Goal: Task Accomplishment & Management: Manage account settings

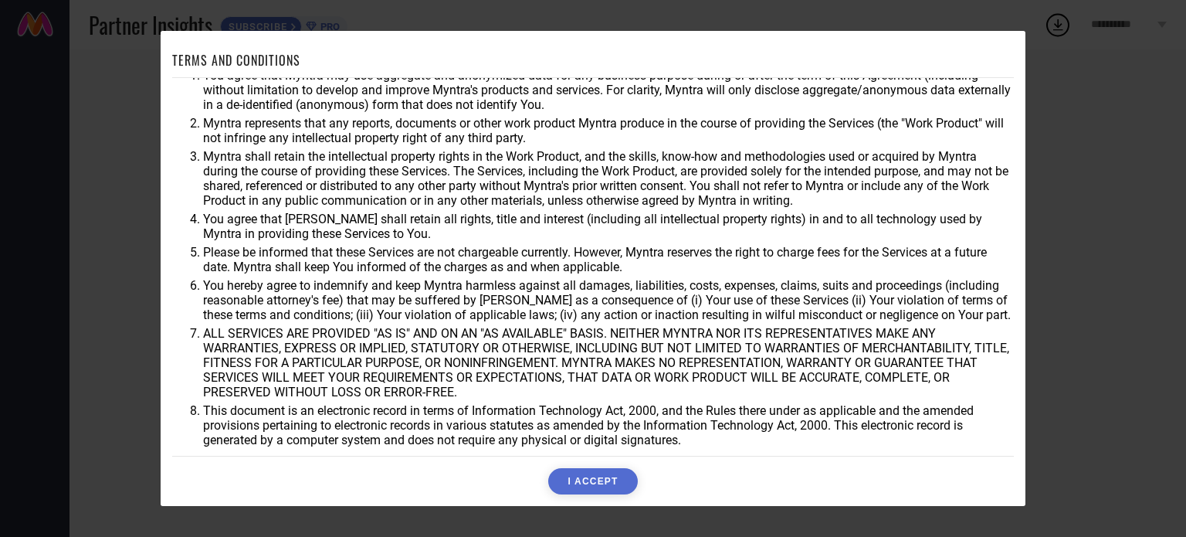
scroll to position [45, 0]
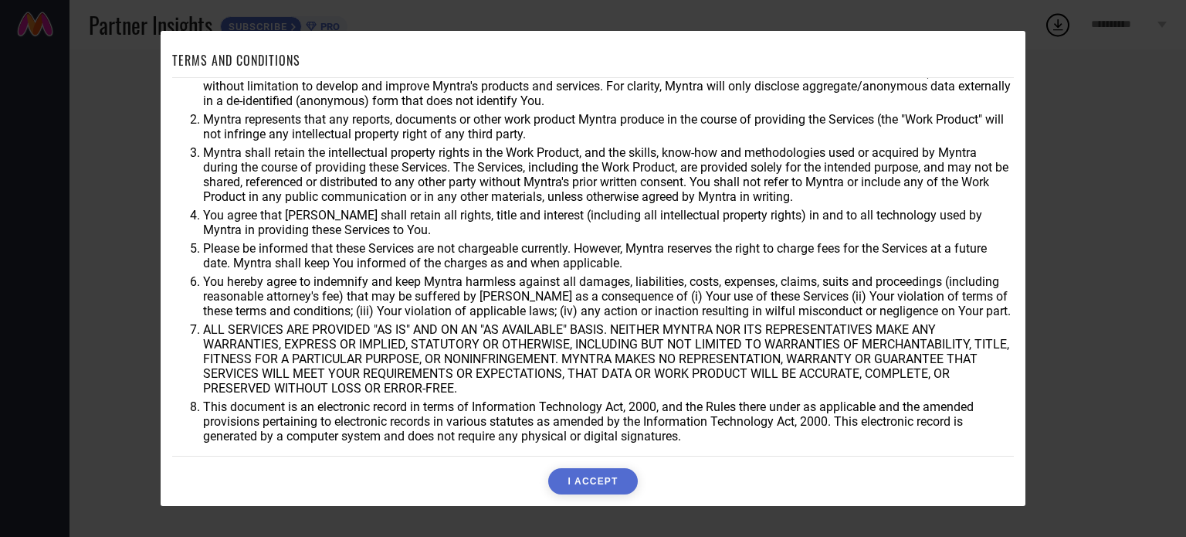
drag, startPoint x: 616, startPoint y: 481, endPoint x: 608, endPoint y: 435, distance: 46.2
click at [615, 482] on button "I ACCEPT" at bounding box center [592, 481] width 89 height 26
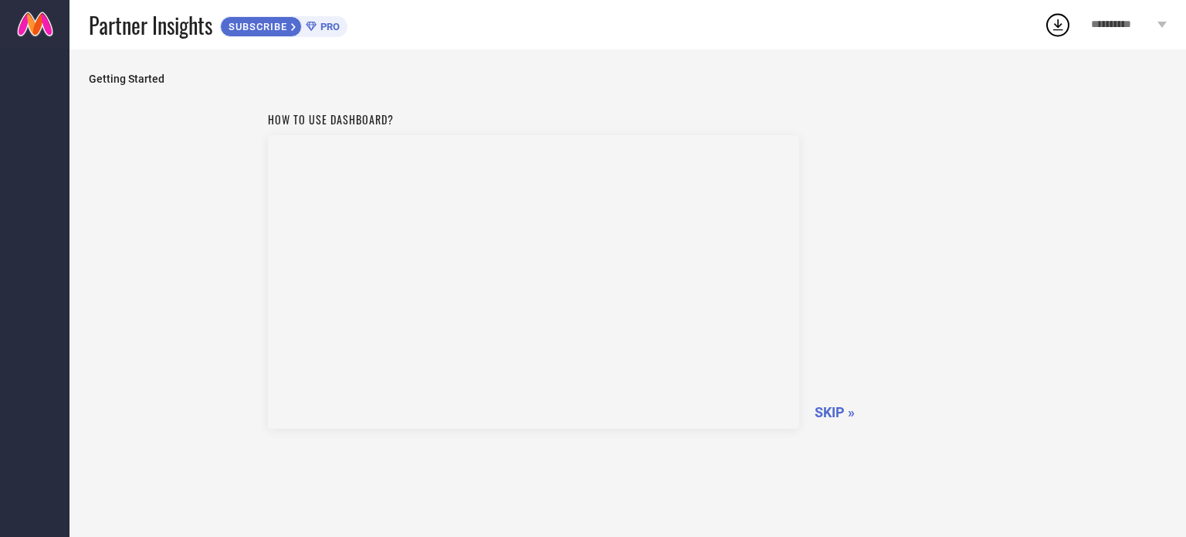
click at [842, 408] on span "SKIP »" at bounding box center [835, 412] width 40 height 16
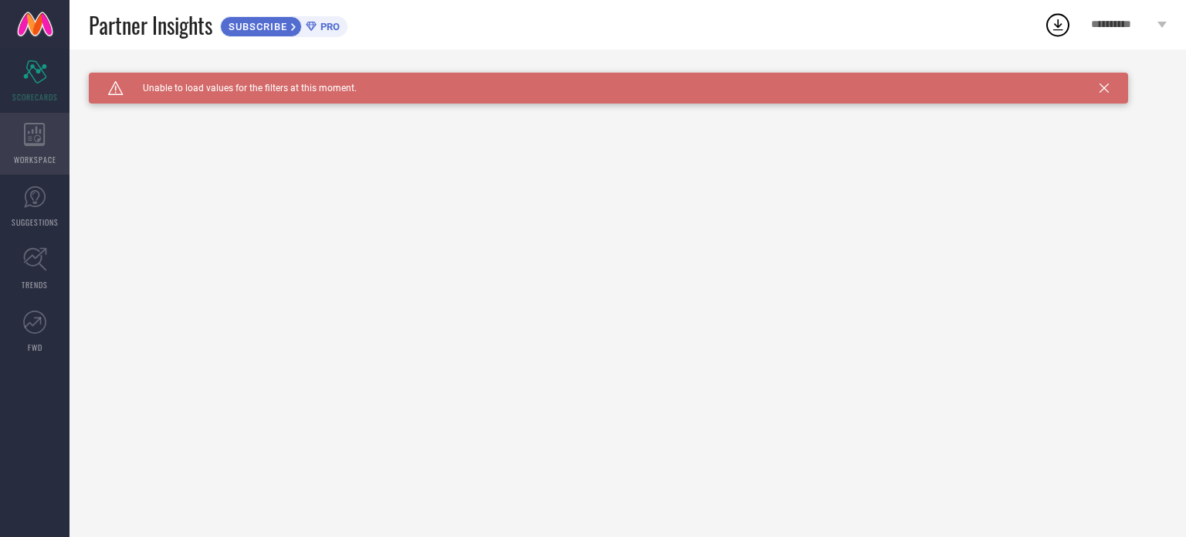
click at [27, 145] on div "WORKSPACE" at bounding box center [34, 144] width 69 height 62
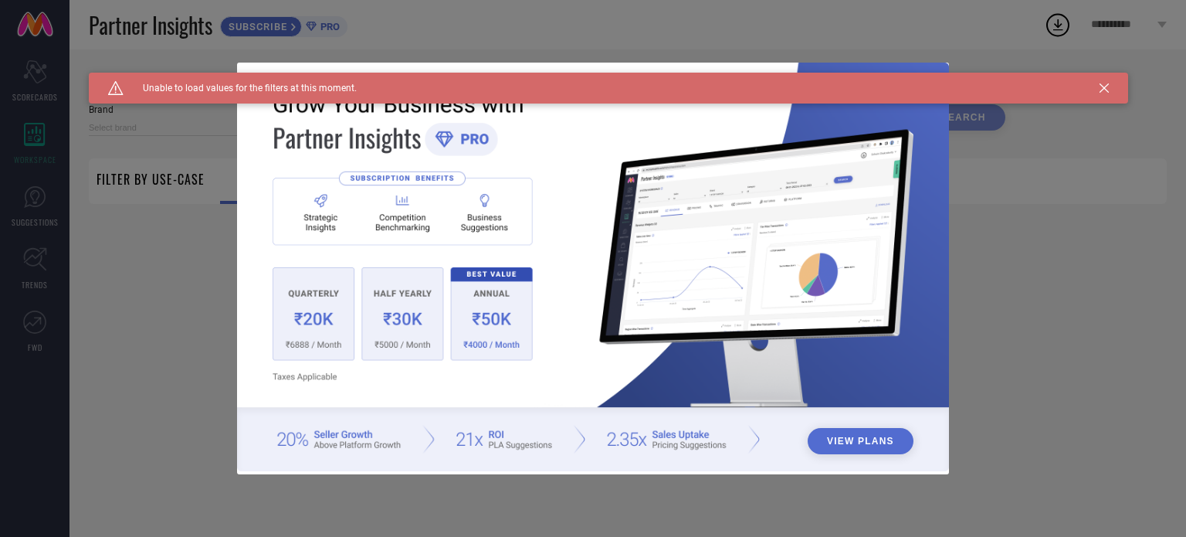
type input "1 STOP FASHION"
type input "All"
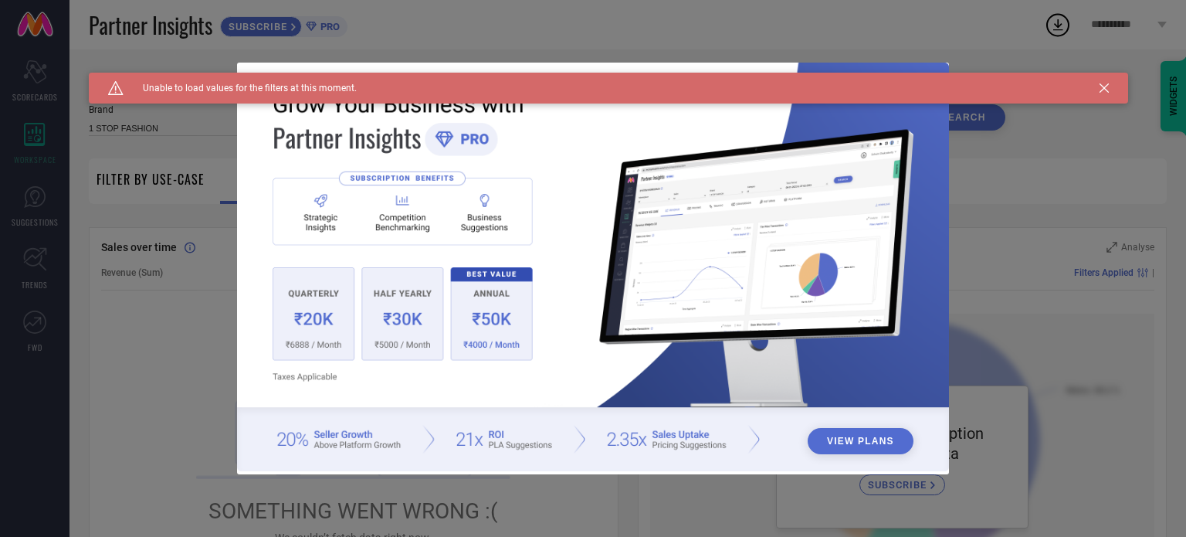
click at [1101, 89] on icon at bounding box center [1103, 87] width 9 height 9
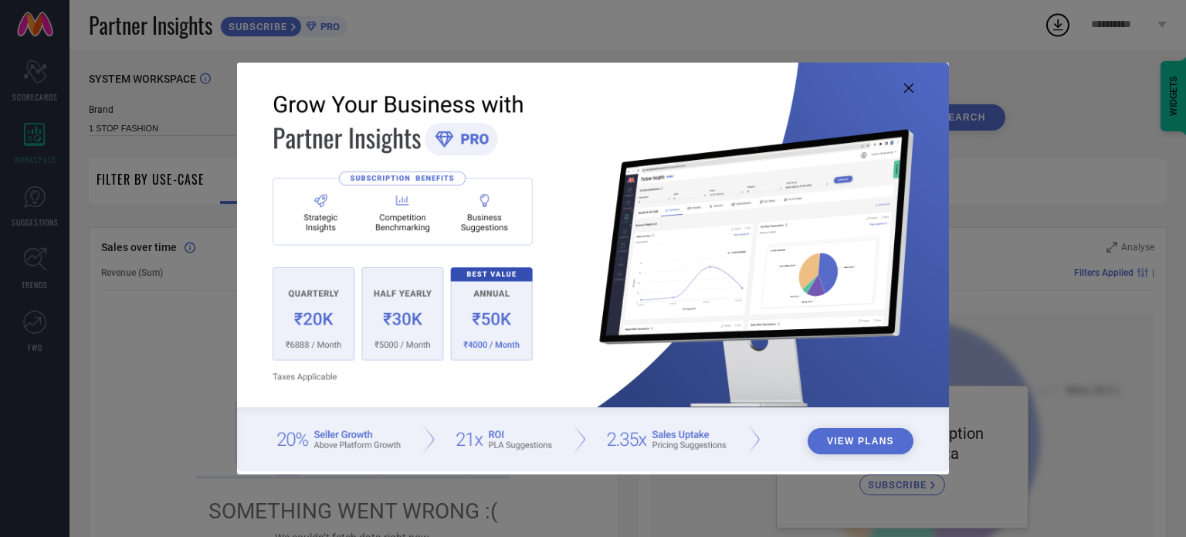
click at [907, 89] on icon at bounding box center [908, 87] width 9 height 9
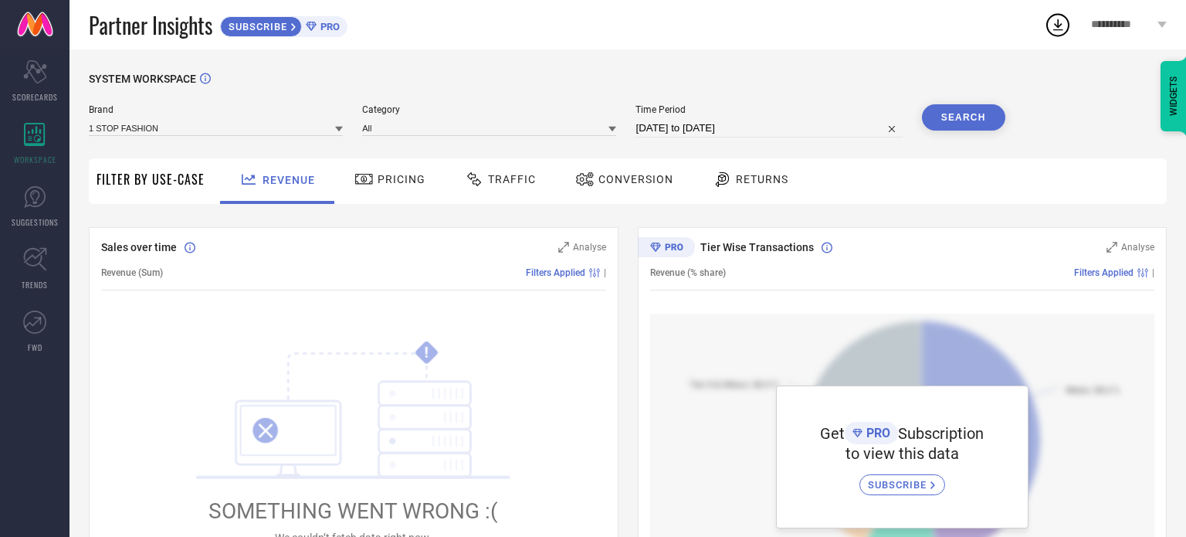
click at [383, 179] on span "Pricing" at bounding box center [402, 179] width 48 height 12
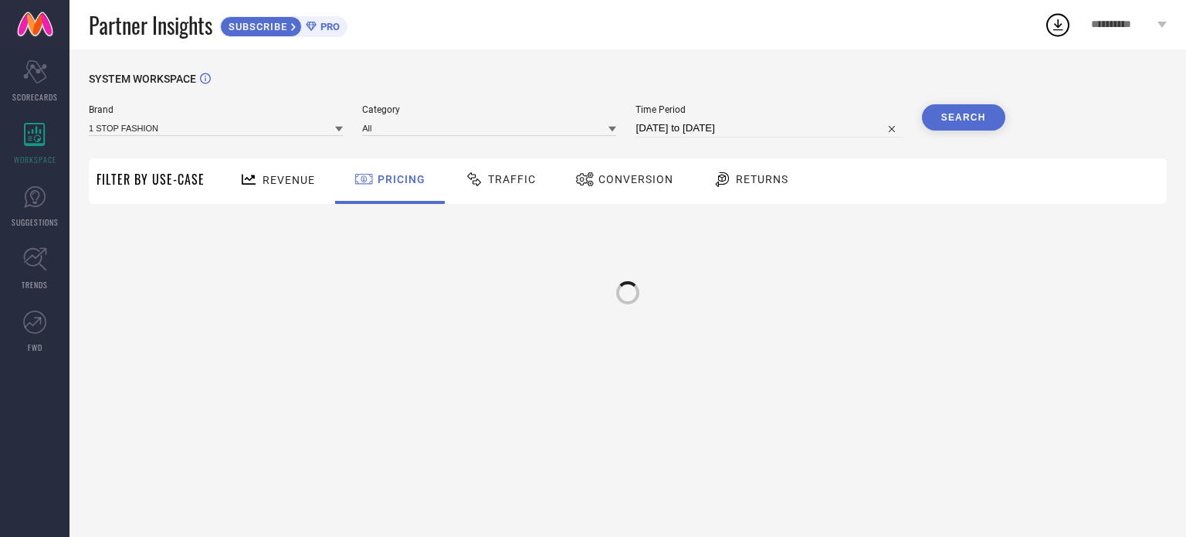
click at [269, 178] on span "Revenue" at bounding box center [289, 180] width 53 height 12
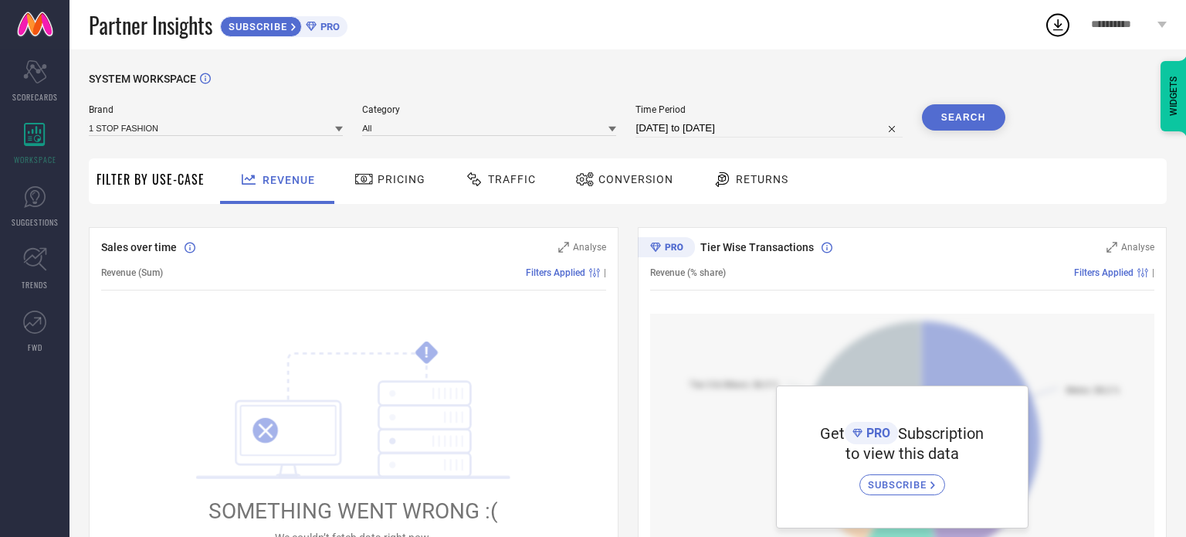
click at [1161, 22] on icon at bounding box center [1161, 25] width 9 height 6
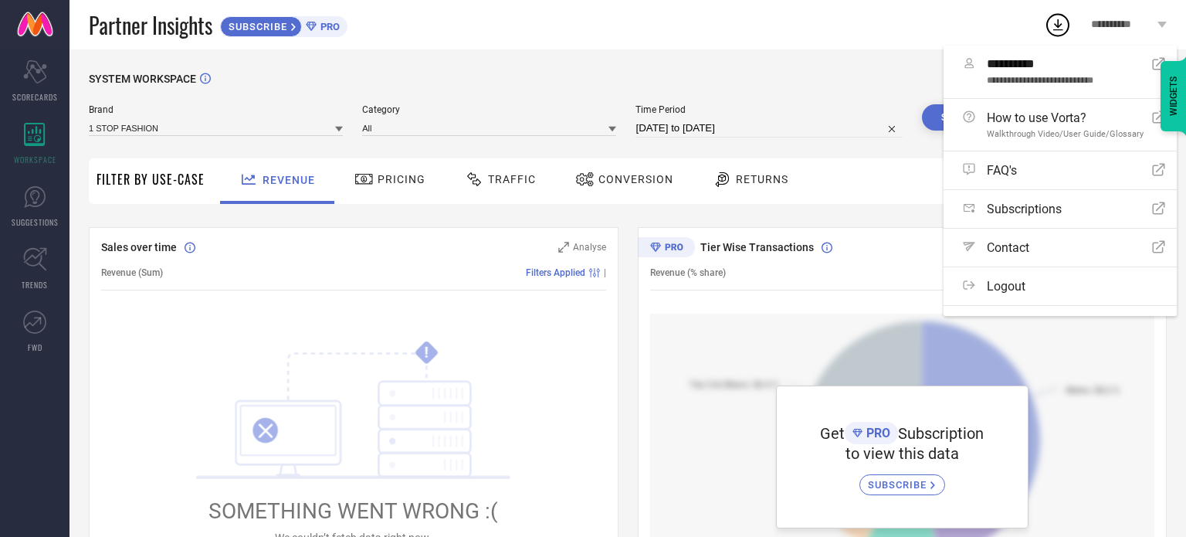
click at [378, 178] on span "Pricing" at bounding box center [402, 179] width 48 height 12
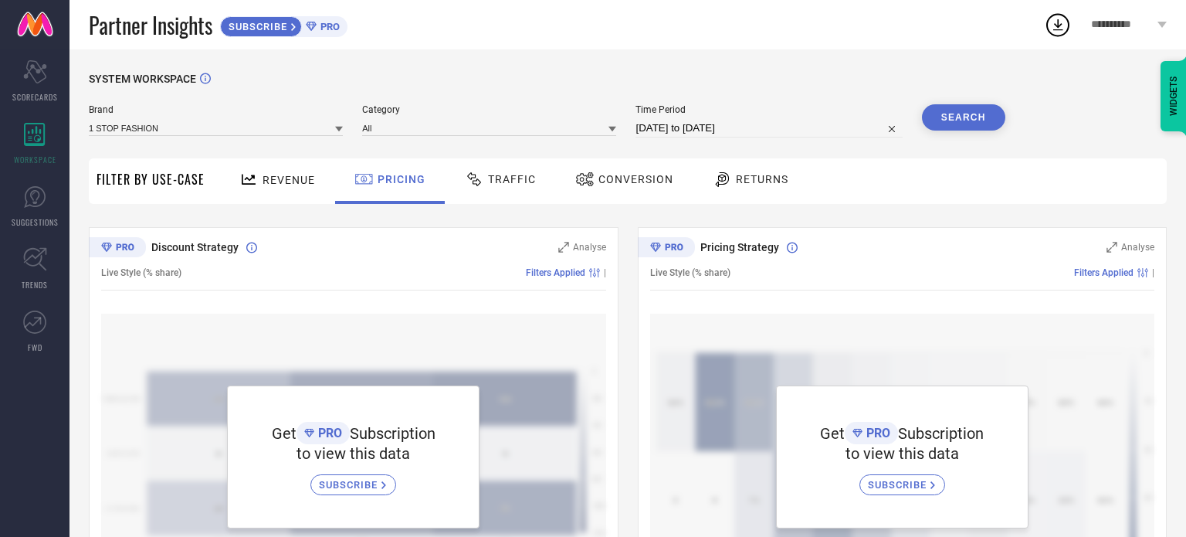
click at [289, 192] on div "Revenue" at bounding box center [276, 179] width 83 height 27
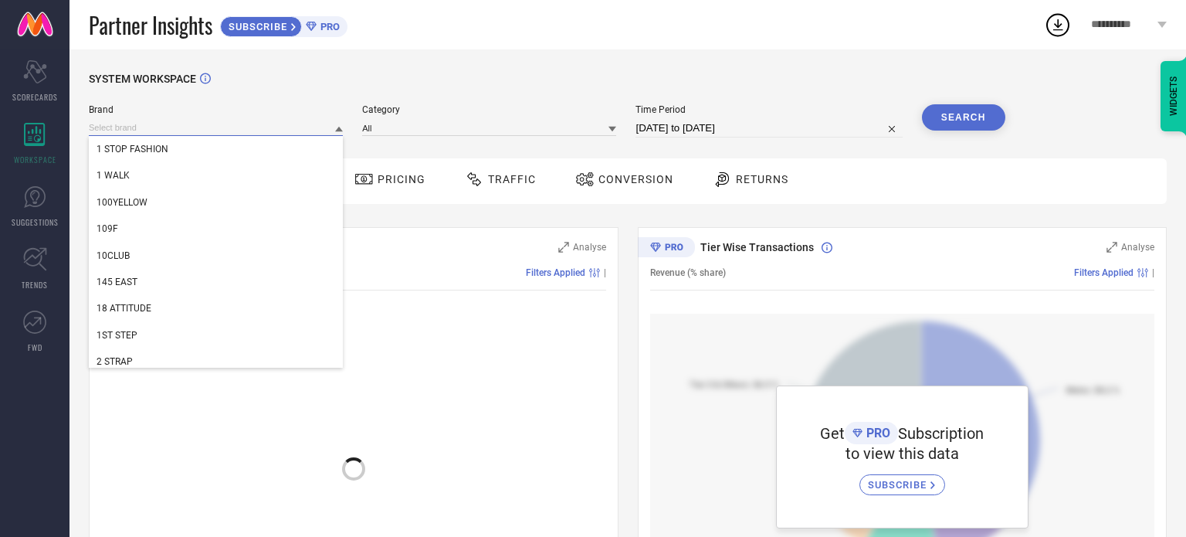
click at [158, 123] on input at bounding box center [216, 128] width 254 height 16
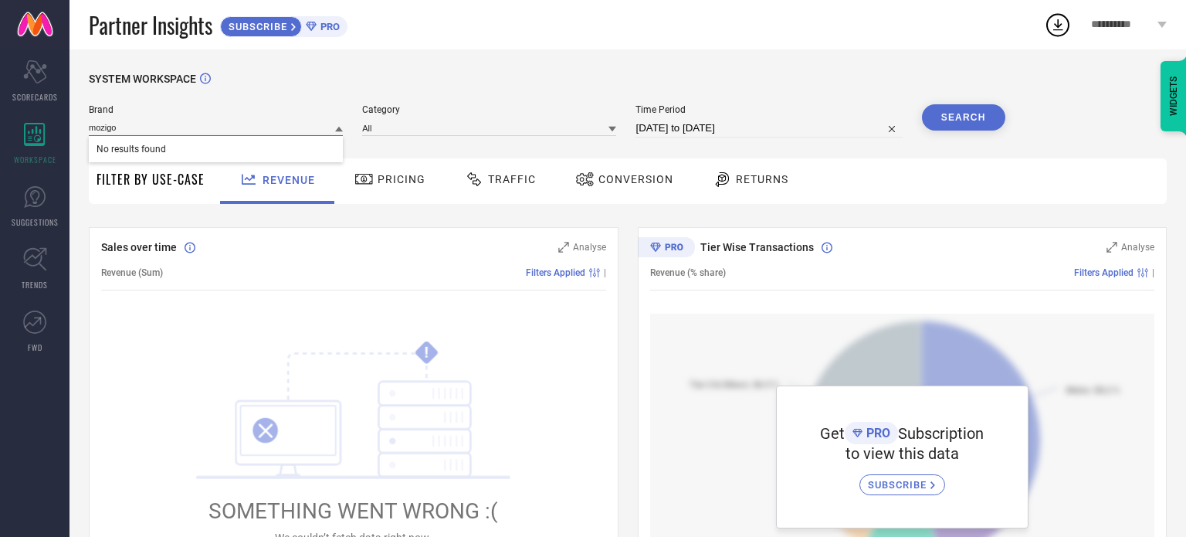
type input "mozigo"
click at [380, 87] on div "SYSTEM WORKSPACE" at bounding box center [628, 89] width 1078 height 32
click at [432, 130] on input at bounding box center [489, 128] width 254 height 16
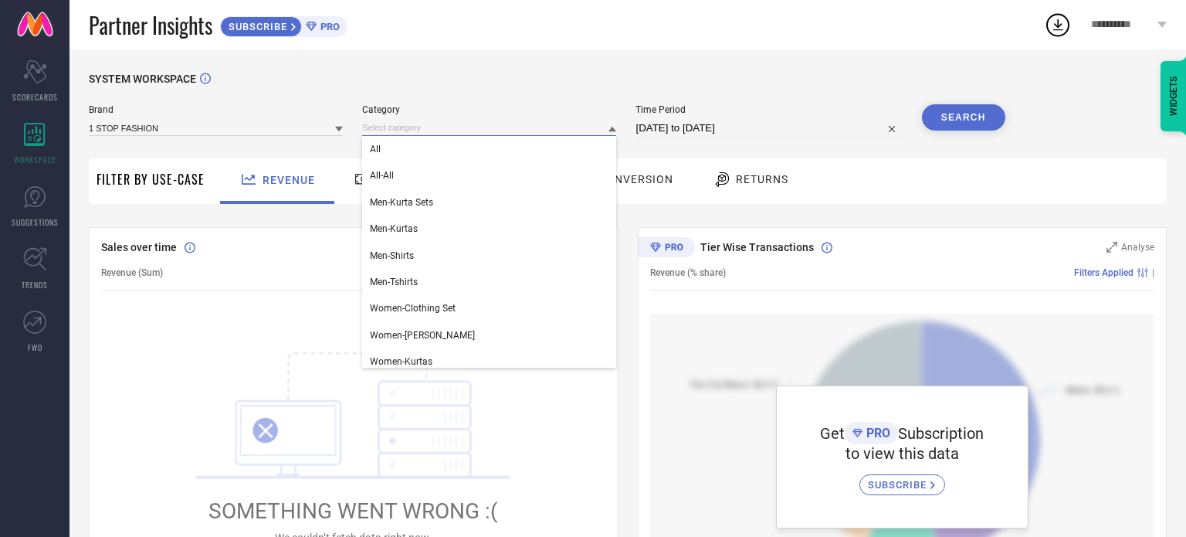
click at [432, 130] on input at bounding box center [489, 128] width 254 height 16
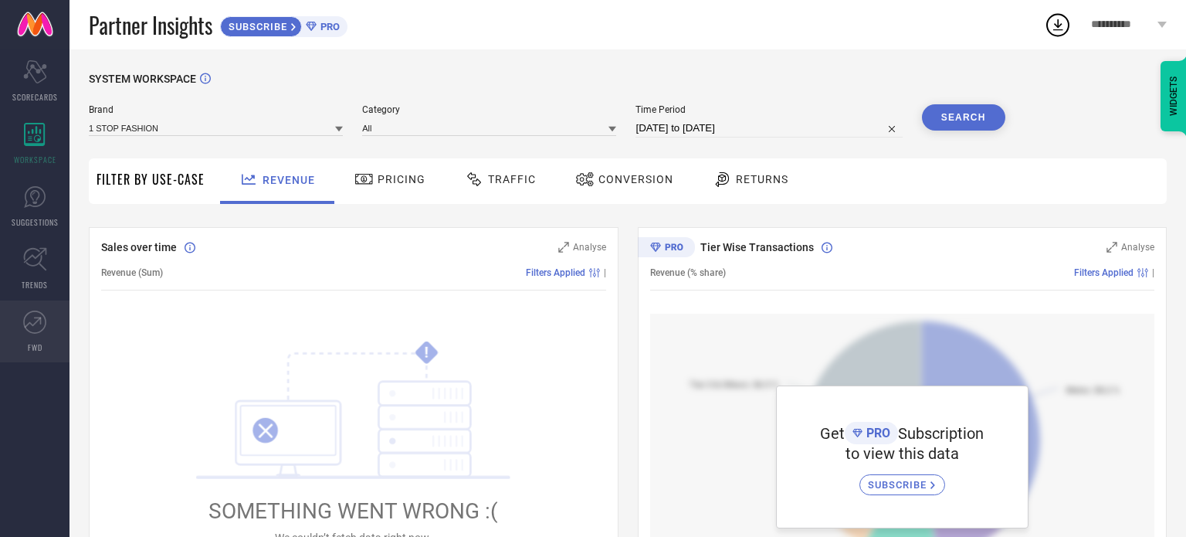
click at [25, 310] on icon at bounding box center [34, 321] width 23 height 23
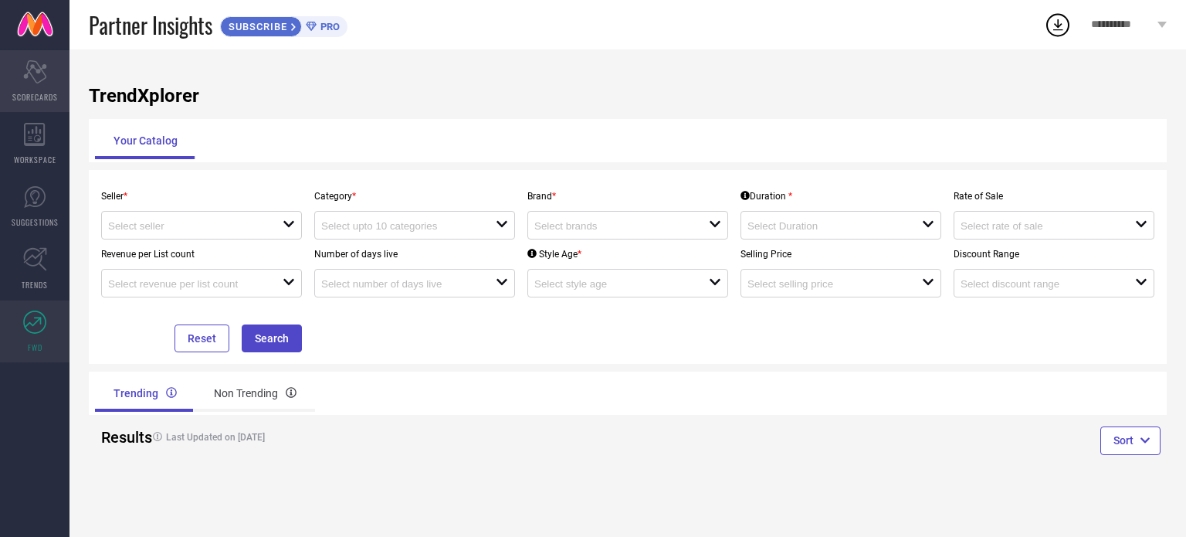
click at [32, 76] on icon at bounding box center [34, 71] width 23 height 23
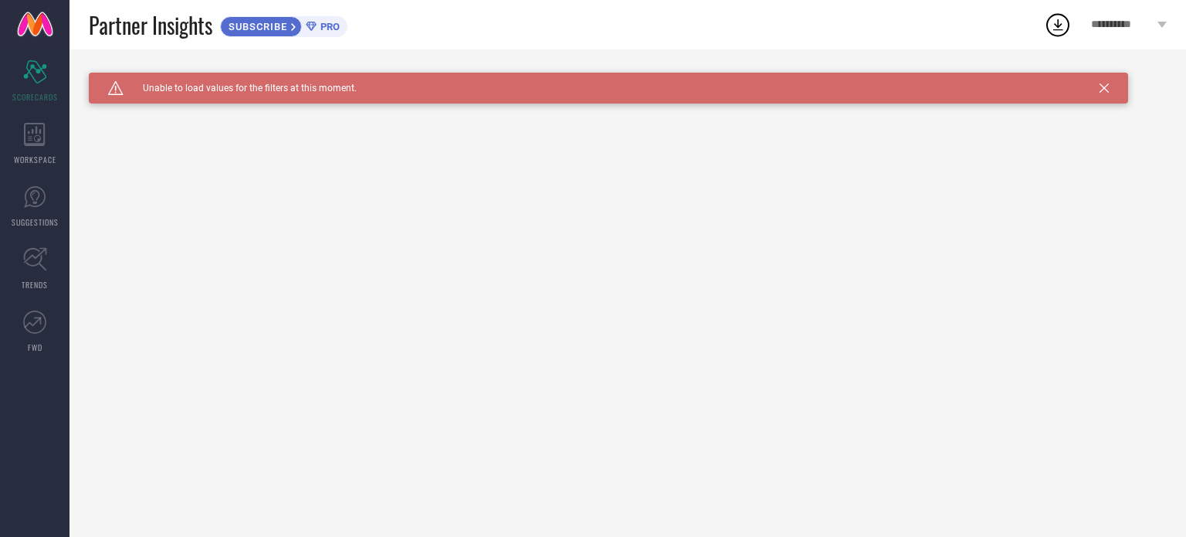
click at [1118, 19] on span "**********" at bounding box center [1122, 25] width 63 height 13
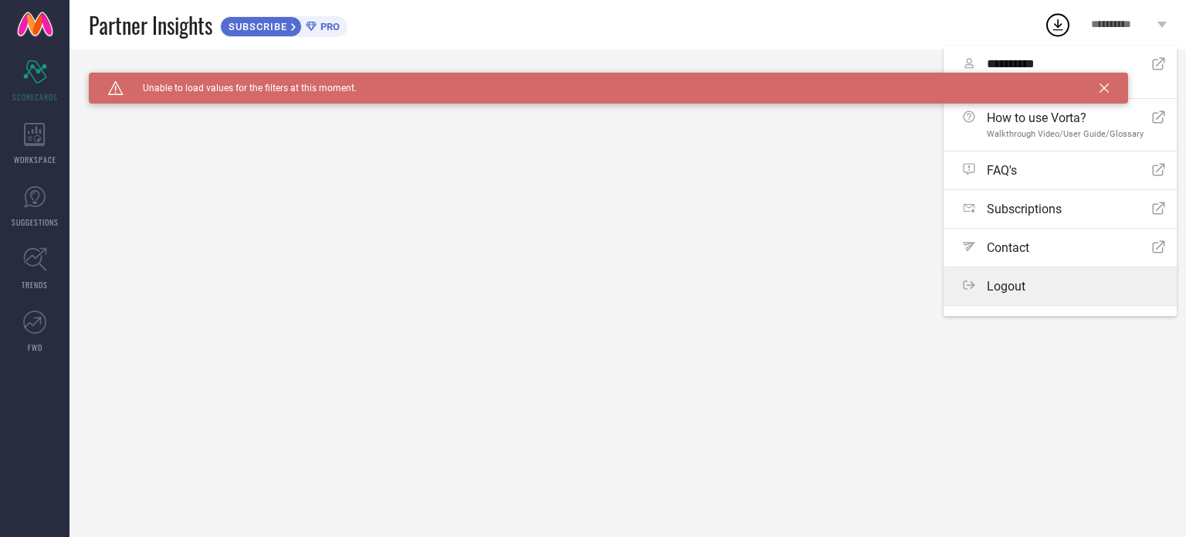
click at [1025, 300] on label "Logout" at bounding box center [1060, 286] width 233 height 38
click at [0, 0] on button "Logout" at bounding box center [0, 0] width 0 height 0
